Goal: Check status: Check status

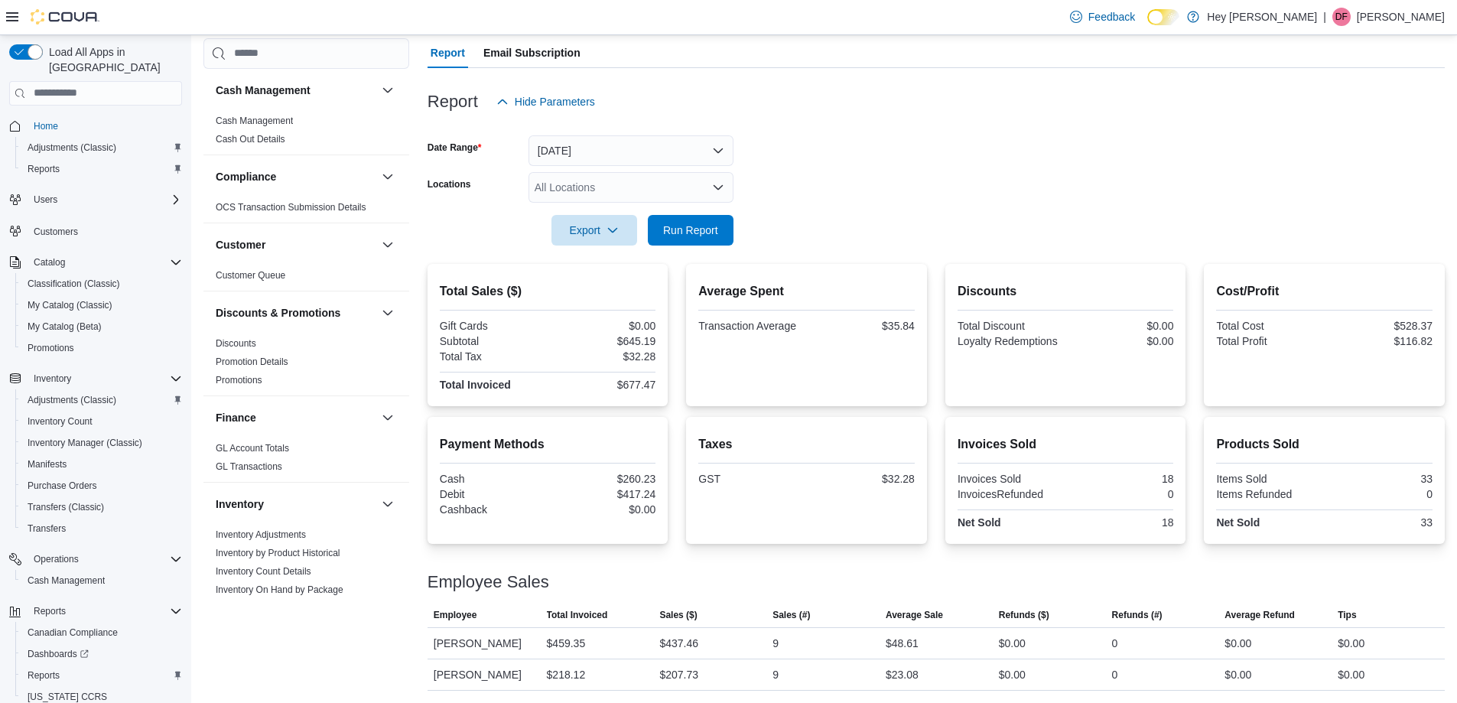
scroll to position [44, 0]
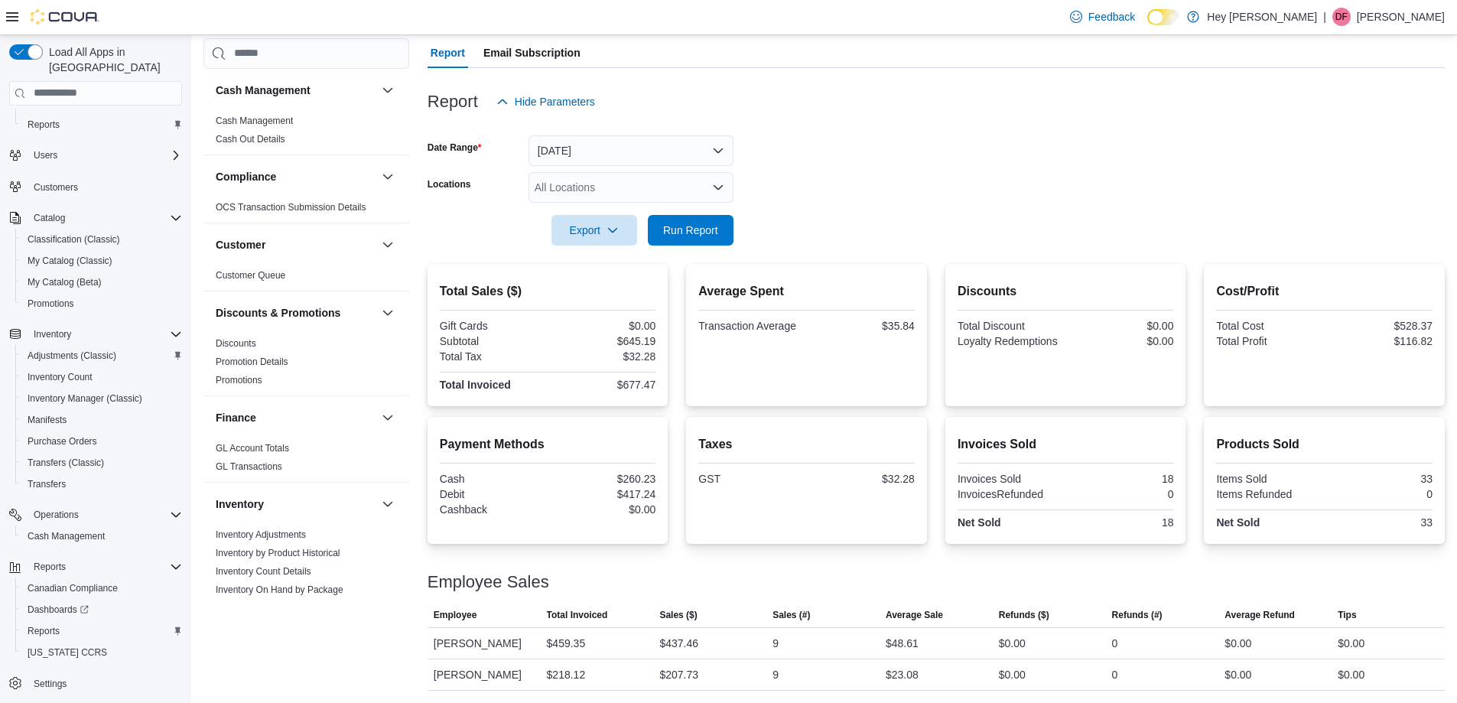
click at [736, 651] on div "$437.46" at bounding box center [709, 643] width 113 height 31
click at [668, 230] on span "Run Report" at bounding box center [690, 229] width 55 height 15
click at [849, 176] on form "Date Range [DATE] Locations All Locations Export Run Report" at bounding box center [935, 181] width 1017 height 128
click at [701, 233] on span "Run Report" at bounding box center [690, 229] width 55 height 15
click at [674, 235] on span "Run Report" at bounding box center [690, 229] width 55 height 15
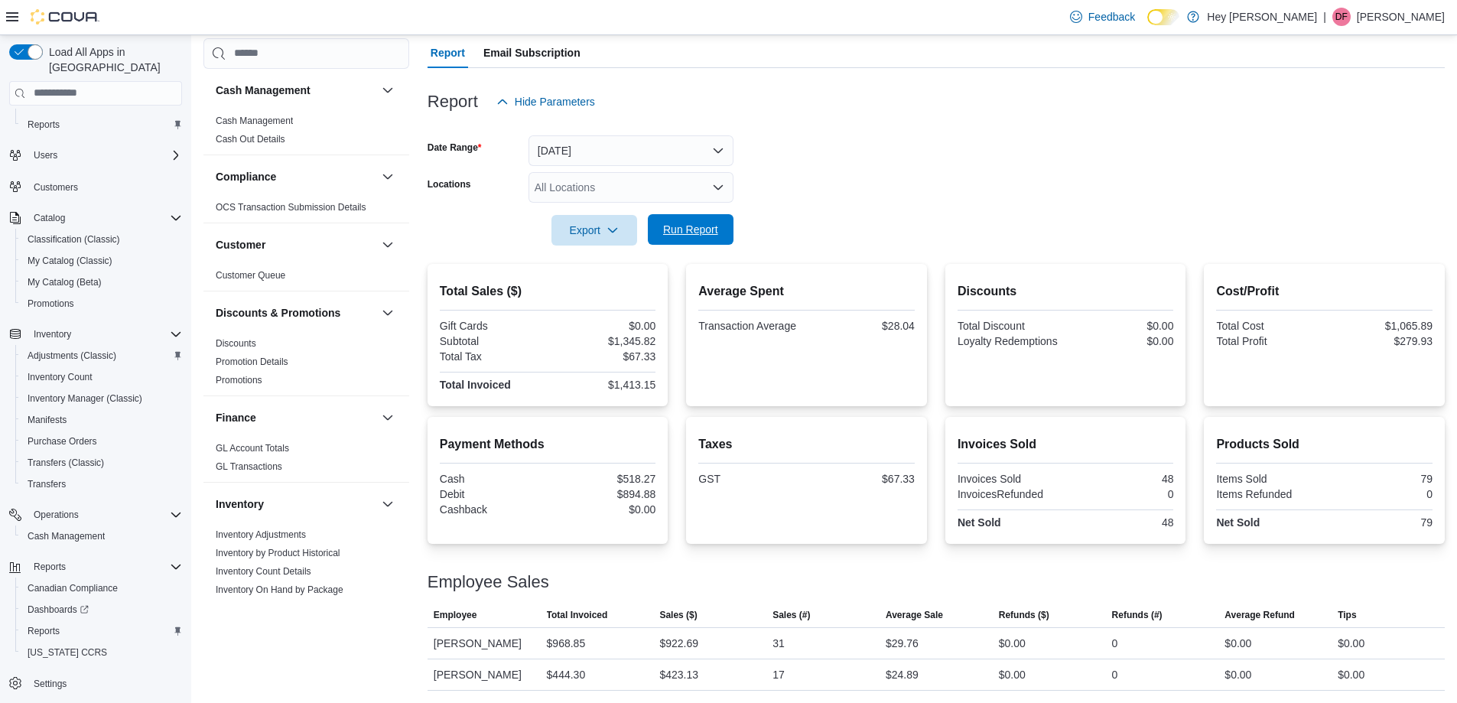
click at [713, 238] on span "Run Report" at bounding box center [690, 229] width 67 height 31
click at [704, 219] on span "Run Report" at bounding box center [690, 229] width 67 height 31
click at [830, 161] on form "Date Range [DATE] Locations All Locations Export Run Report" at bounding box center [935, 181] width 1017 height 128
click at [869, 245] on div at bounding box center [935, 254] width 1017 height 18
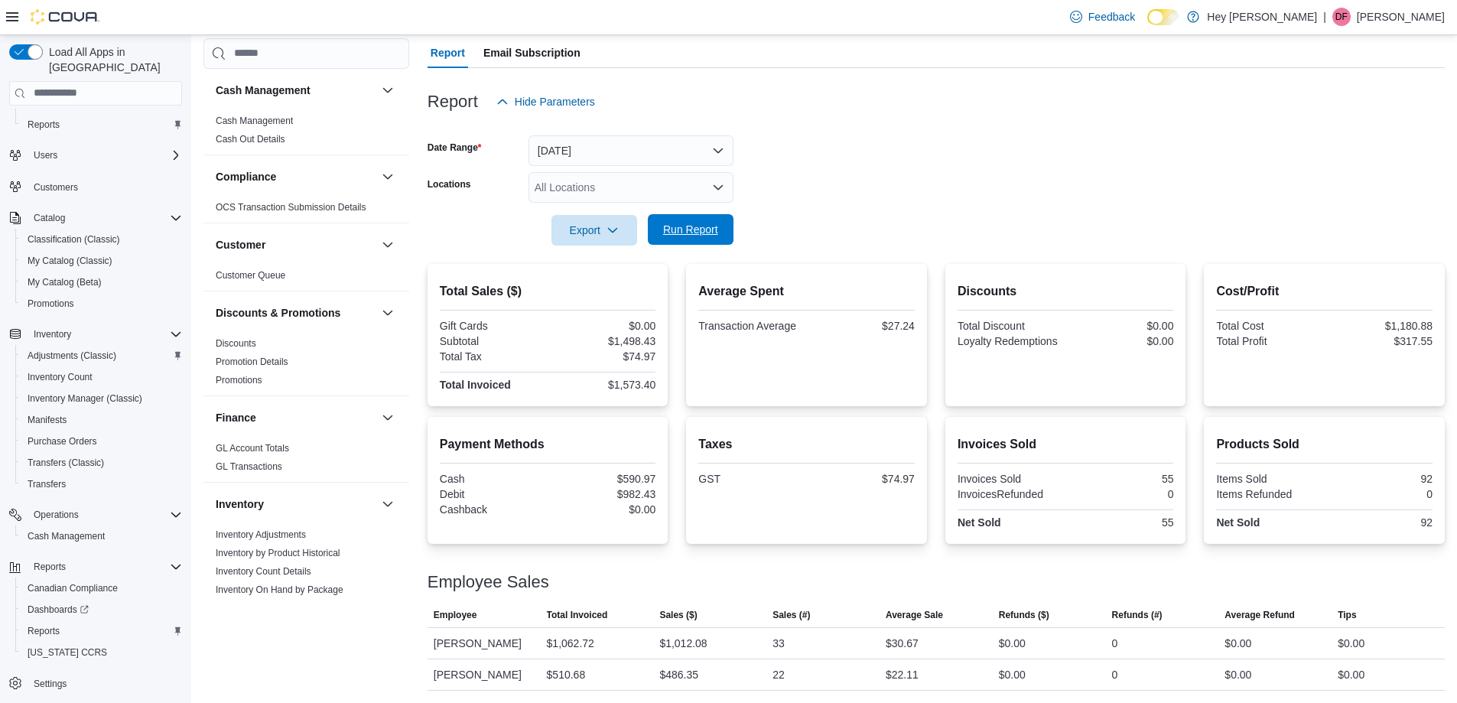
click at [697, 221] on span "Run Report" at bounding box center [690, 229] width 67 height 31
click at [849, 132] on div at bounding box center [935, 126] width 1017 height 18
